Goal: Find specific page/section: Find specific page/section

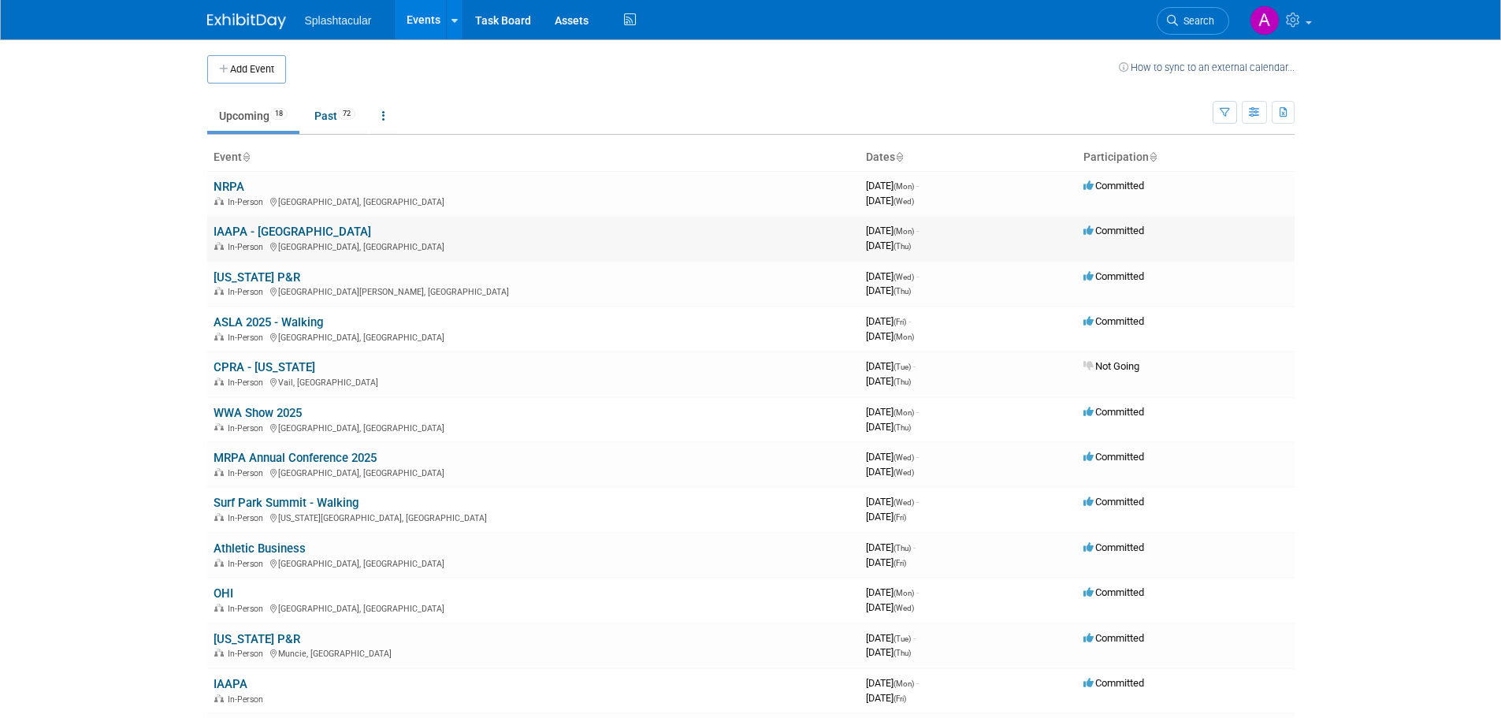
click at [284, 232] on link "IAAPA - [GEOGRAPHIC_DATA]" at bounding box center [293, 232] width 158 height 14
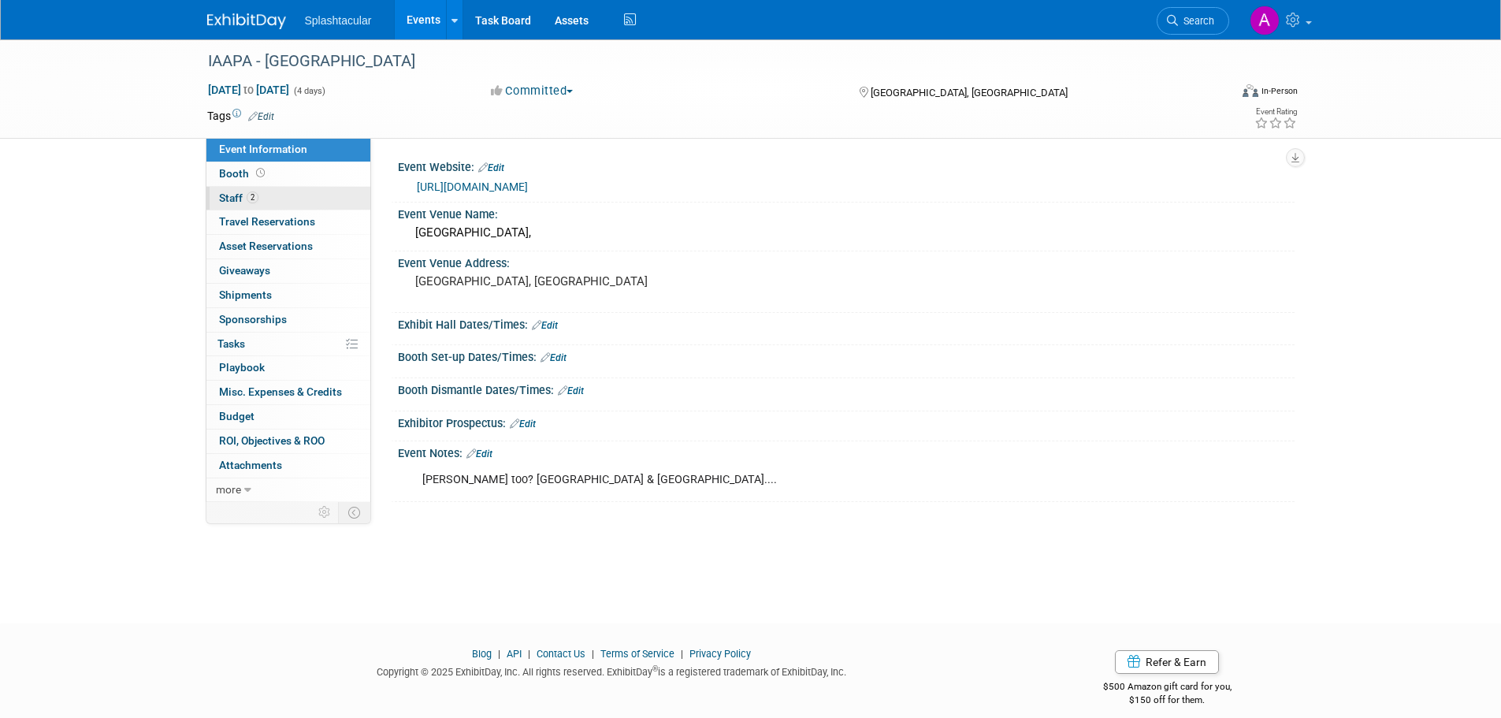
click at [236, 195] on span "Staff 2" at bounding box center [238, 197] width 39 height 13
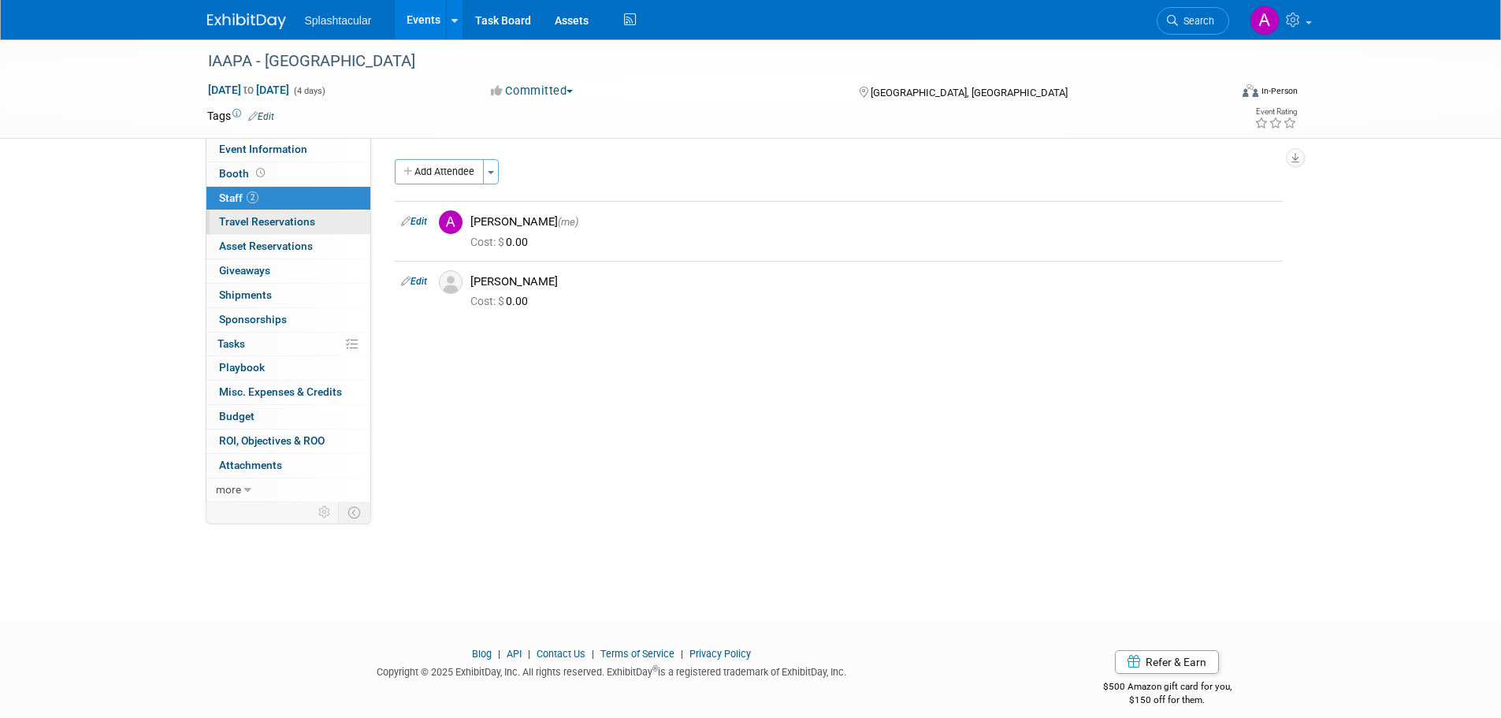
click at [266, 225] on span "Travel Reservations 0" at bounding box center [267, 221] width 96 height 13
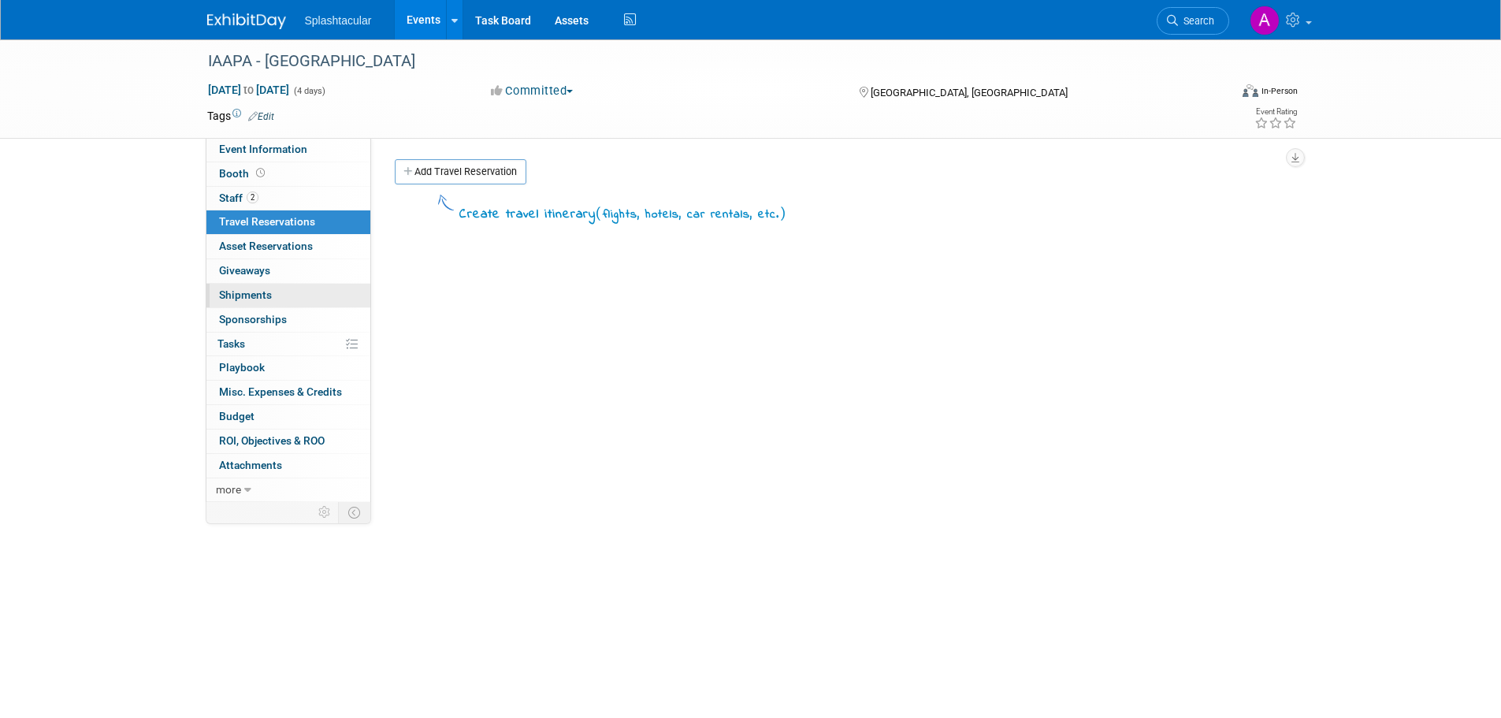
click at [258, 290] on span "Shipments 0" at bounding box center [245, 294] width 53 height 13
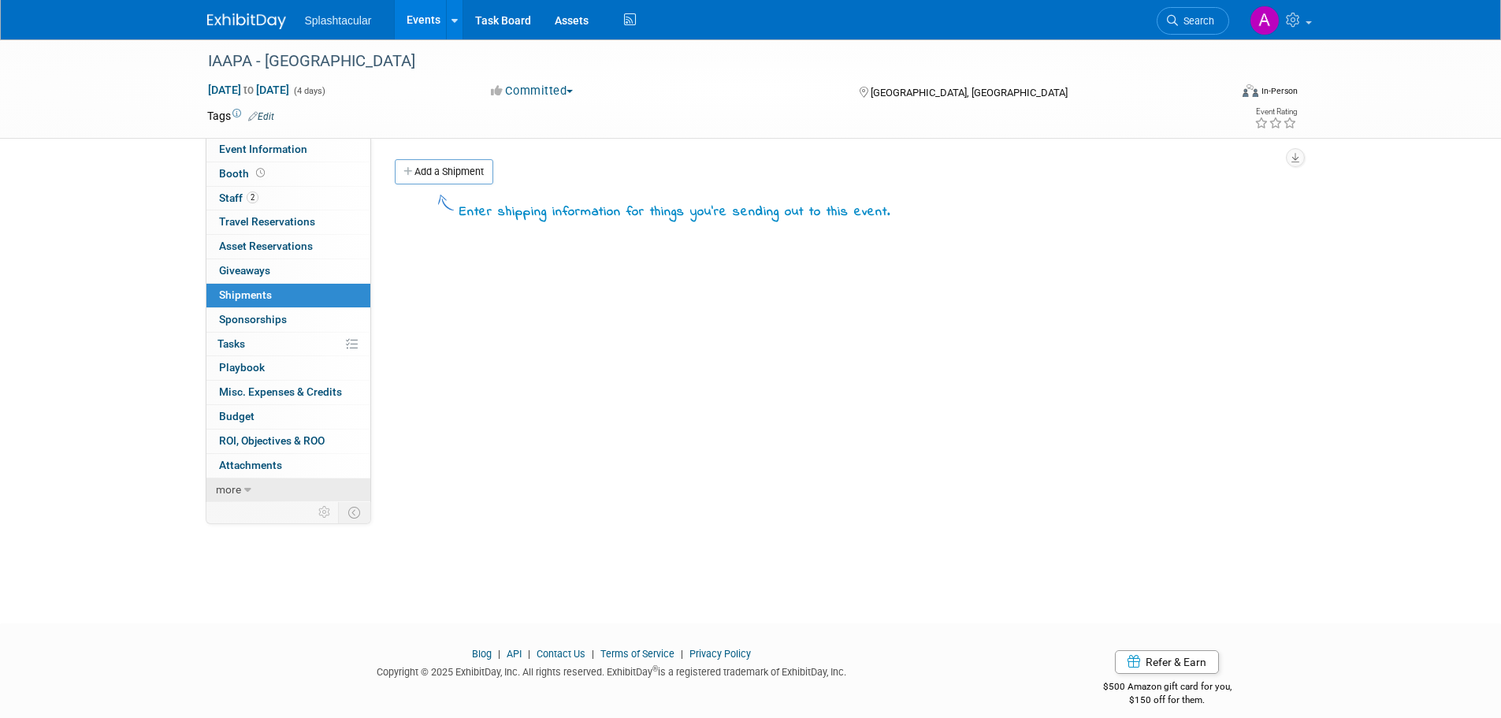
click at [234, 488] on span "more" at bounding box center [228, 489] width 25 height 13
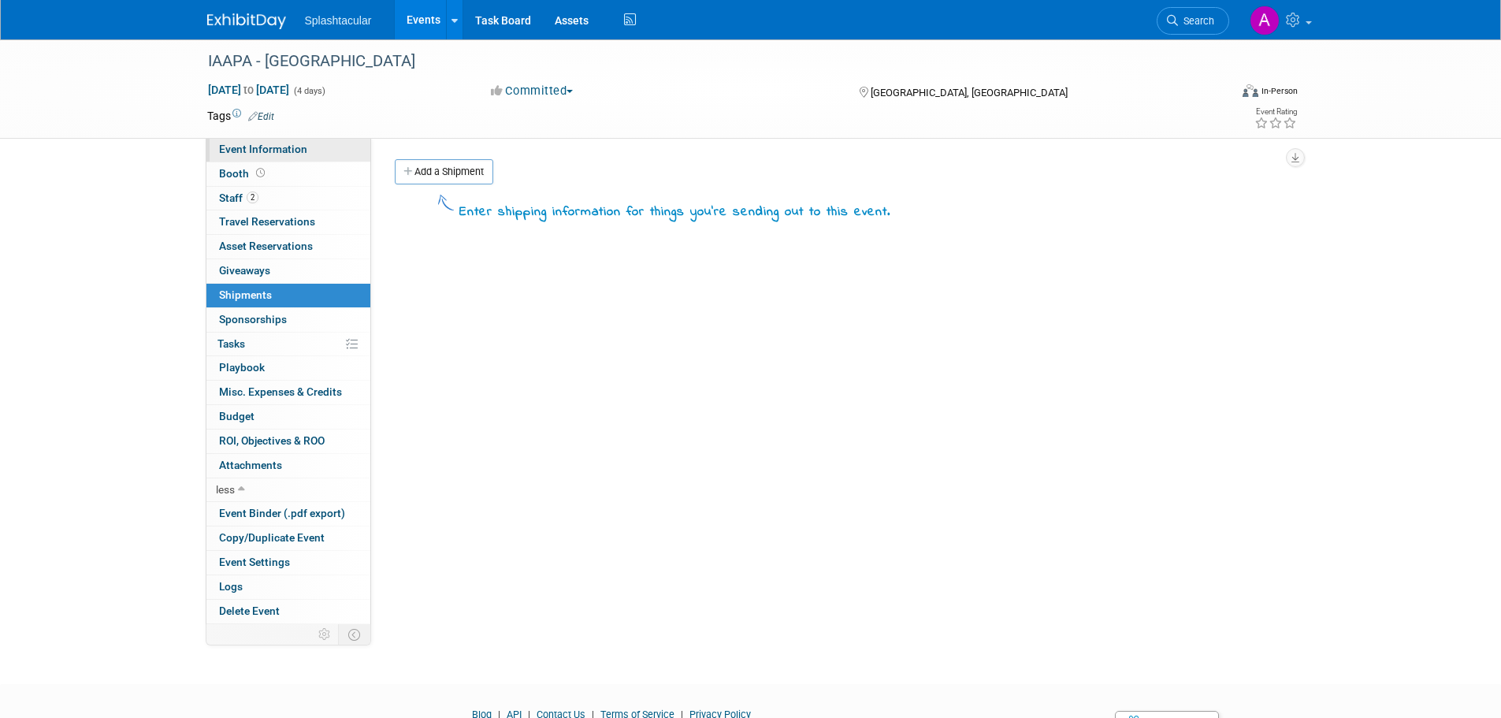
click at [267, 151] on span "Event Information" at bounding box center [263, 149] width 88 height 13
